Goal: Task Accomplishment & Management: Use online tool/utility

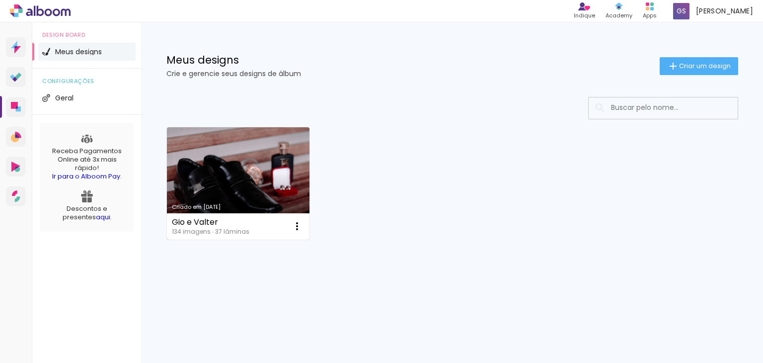
click at [221, 177] on link "Criado em [DATE]" at bounding box center [238, 183] width 143 height 112
